Goal: Find contact information: Find contact information

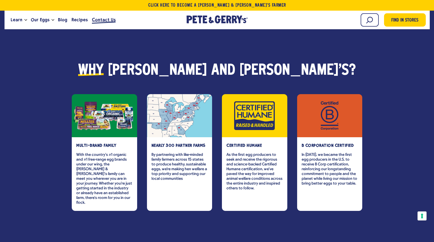
click at [99, 23] on span "Contact Us" at bounding box center [104, 19] width 24 height 7
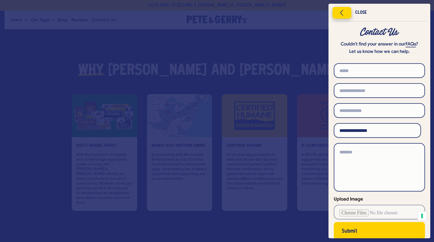
click at [339, 13] on icon "Close menu" at bounding box center [342, 13] width 14 height 8
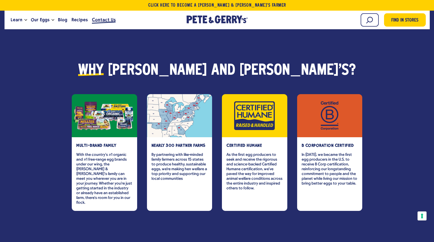
click at [109, 21] on span "Contact Us" at bounding box center [104, 19] width 24 height 7
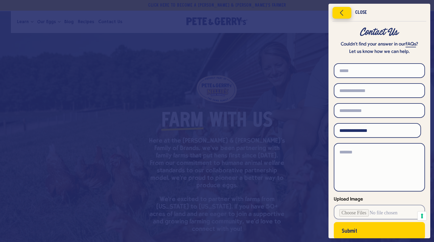
click at [347, 12] on icon "Close menu" at bounding box center [342, 13] width 14 height 8
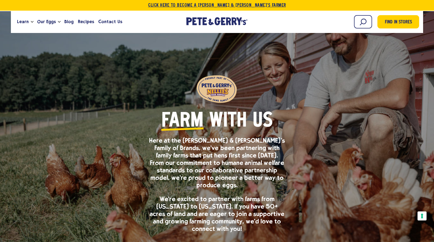
click at [391, 9] on link "Click Here To Become a [PERSON_NAME] & [PERSON_NAME]’s Farmer" at bounding box center [217, 5] width 434 height 11
click at [112, 24] on span "Contact Us" at bounding box center [110, 21] width 24 height 7
